Goal: Find contact information: Find contact information

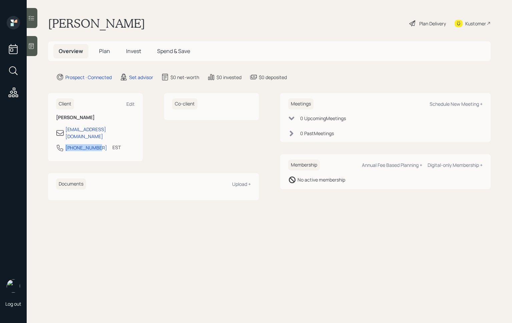
drag, startPoint x: 63, startPoint y: 144, endPoint x: 96, endPoint y: 145, distance: 33.1
click at [96, 145] on div "[PHONE_NUMBER] EST Currently 5:35 PM" at bounding box center [95, 150] width 79 height 12
copy div "[PHONE_NUMBER]"
